Goal: Task Accomplishment & Management: Use online tool/utility

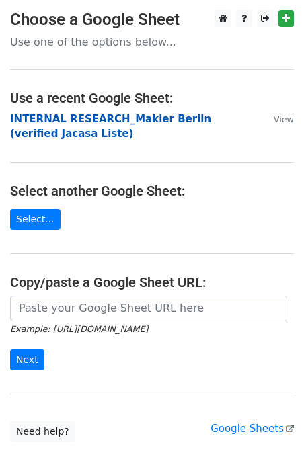
click at [37, 121] on strong "INTERNAL RESEARCH_Makler Berlin (verified Jacasa Liste)" at bounding box center [110, 127] width 201 height 28
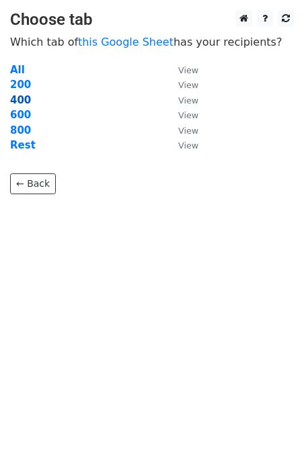
click at [21, 98] on strong "400" at bounding box center [20, 100] width 21 height 12
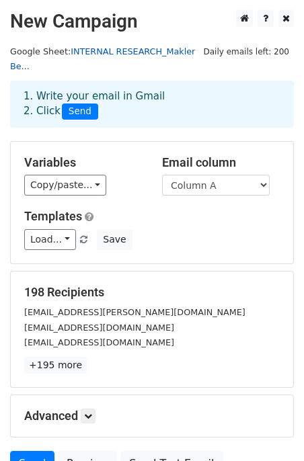
click at [120, 49] on link "INTERNAL RESEARCH_Makler Be..." at bounding box center [102, 59] width 185 height 26
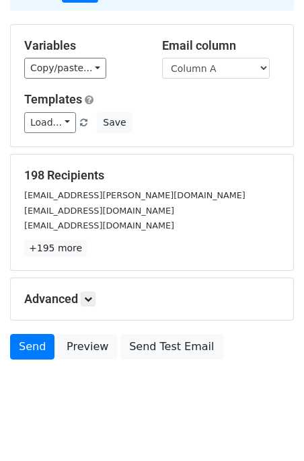
scroll to position [130, 0]
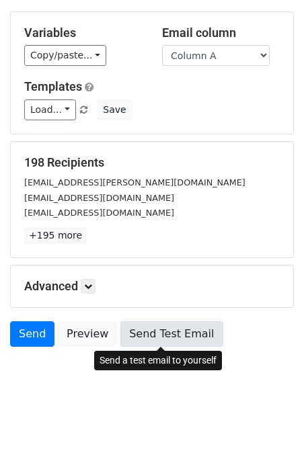
click at [161, 334] on link "Send Test Email" at bounding box center [171, 334] width 102 height 26
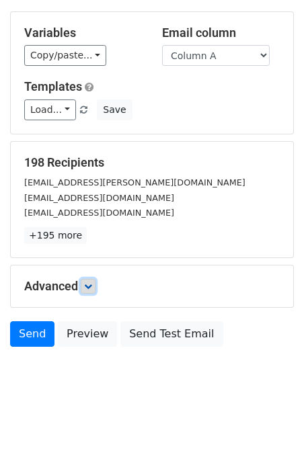
click at [87, 283] on icon at bounding box center [88, 286] width 8 height 8
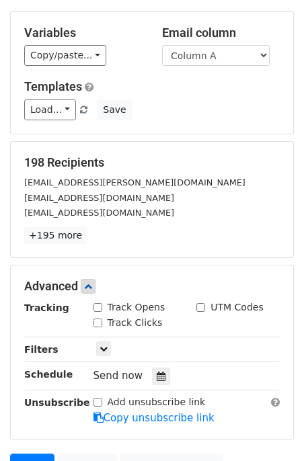
click at [97, 308] on input "Track Opens" at bounding box center [97, 307] width 9 height 9
checkbox input "true"
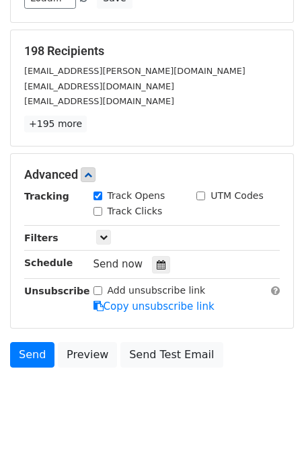
scroll to position [261, 0]
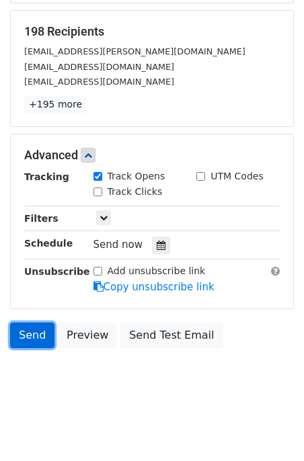
click at [33, 334] on link "Send" at bounding box center [32, 336] width 44 height 26
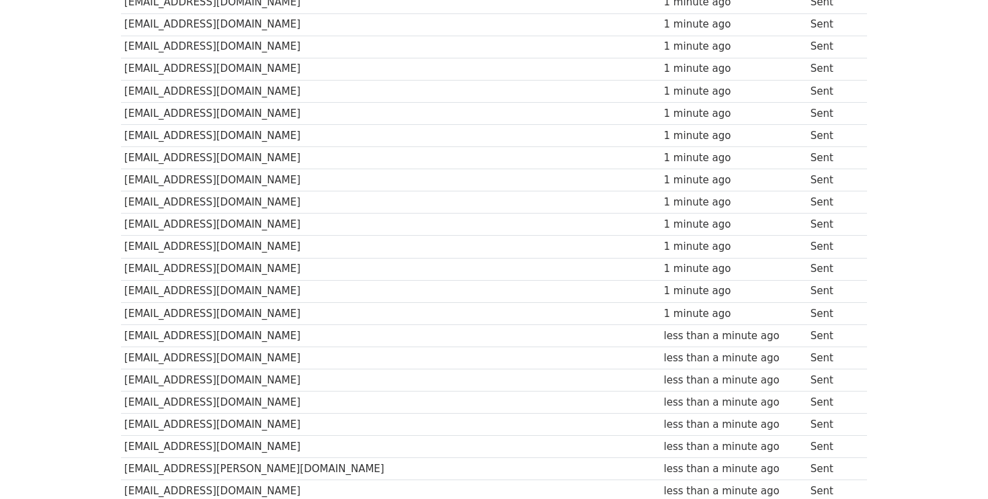
scroll to position [4247, 0]
